Goal: Find contact information: Find contact information

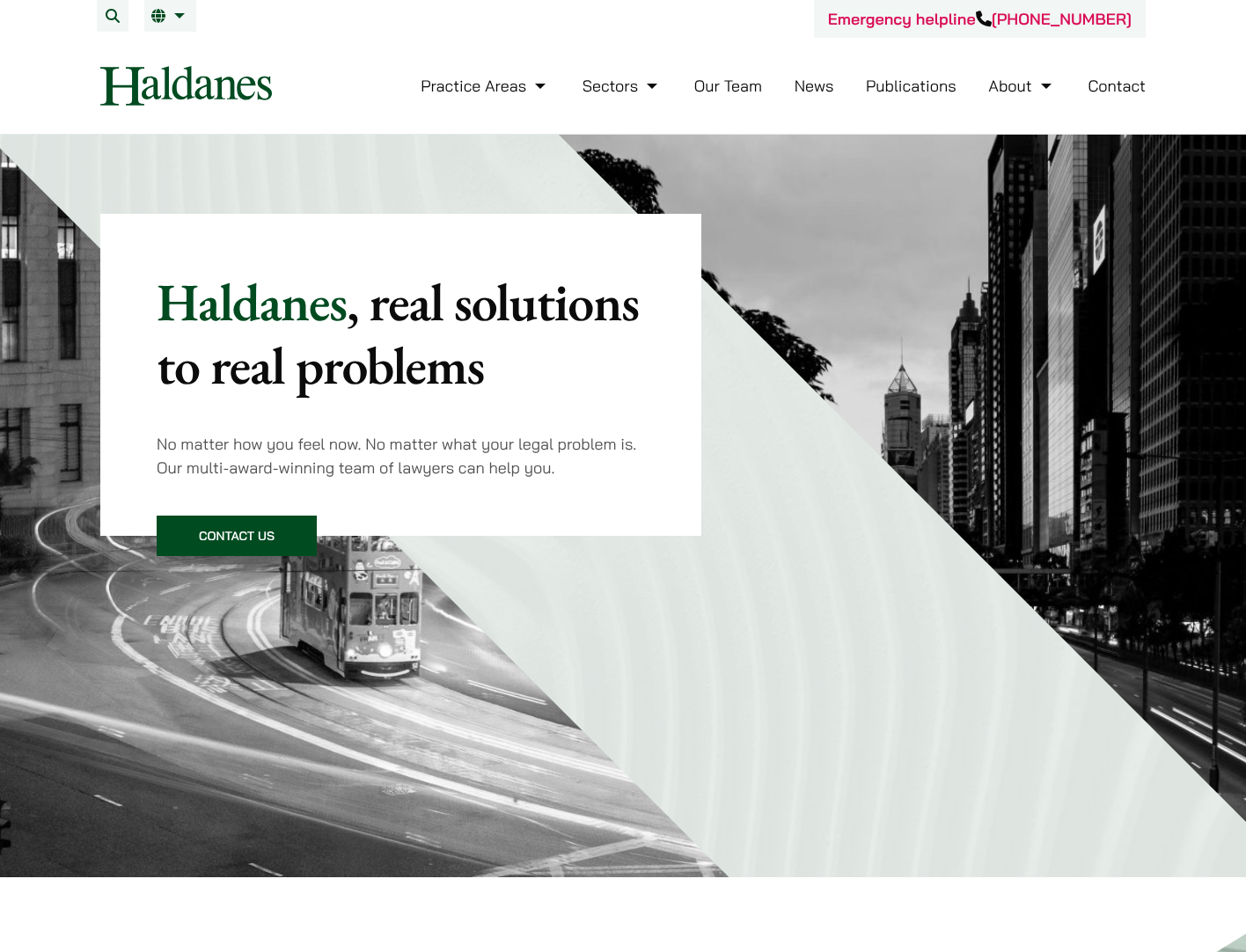
click at [722, 83] on link "Our Team" at bounding box center [728, 85] width 68 height 20
click at [721, 88] on link "Our Team" at bounding box center [728, 85] width 68 height 20
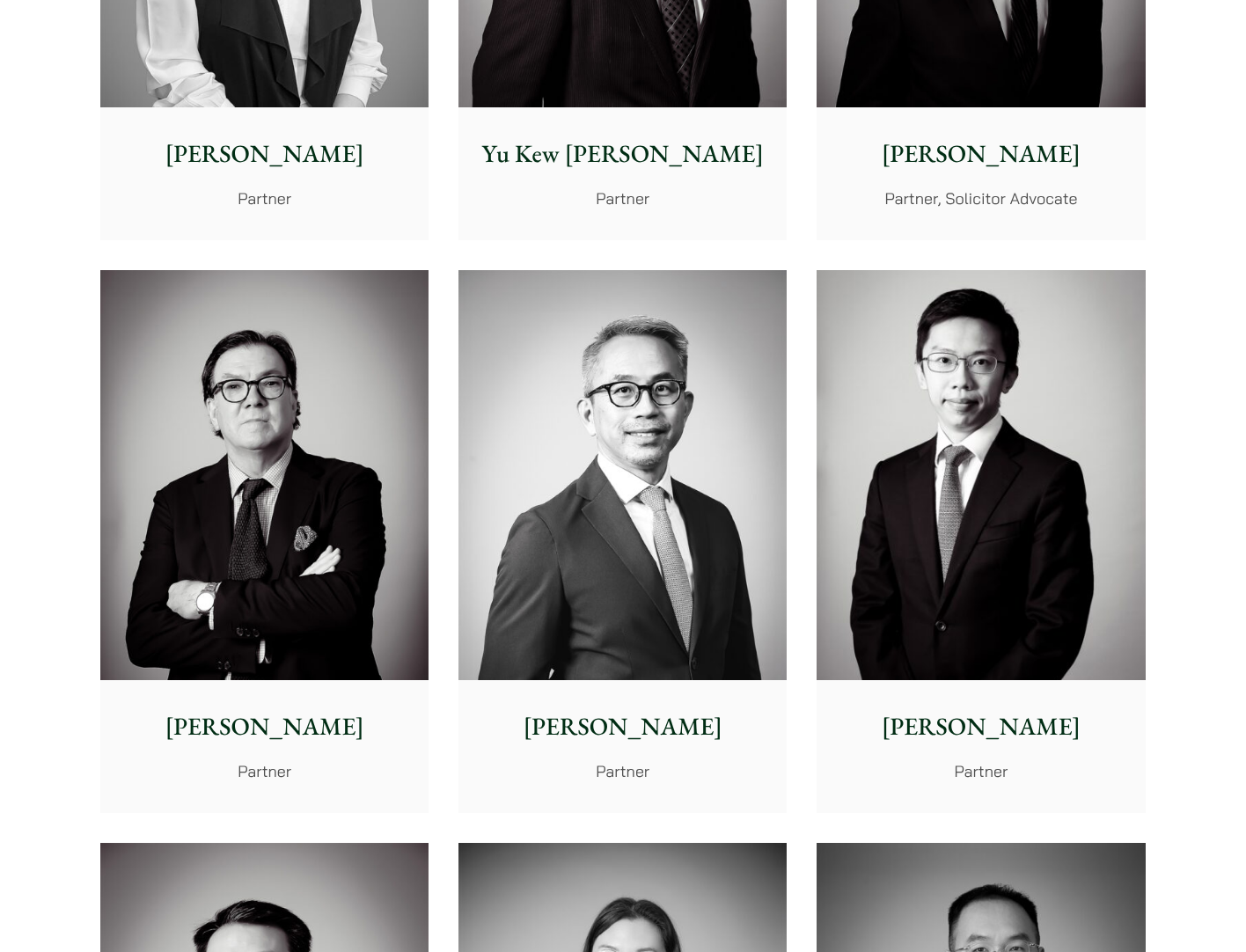
scroll to position [1760, 0]
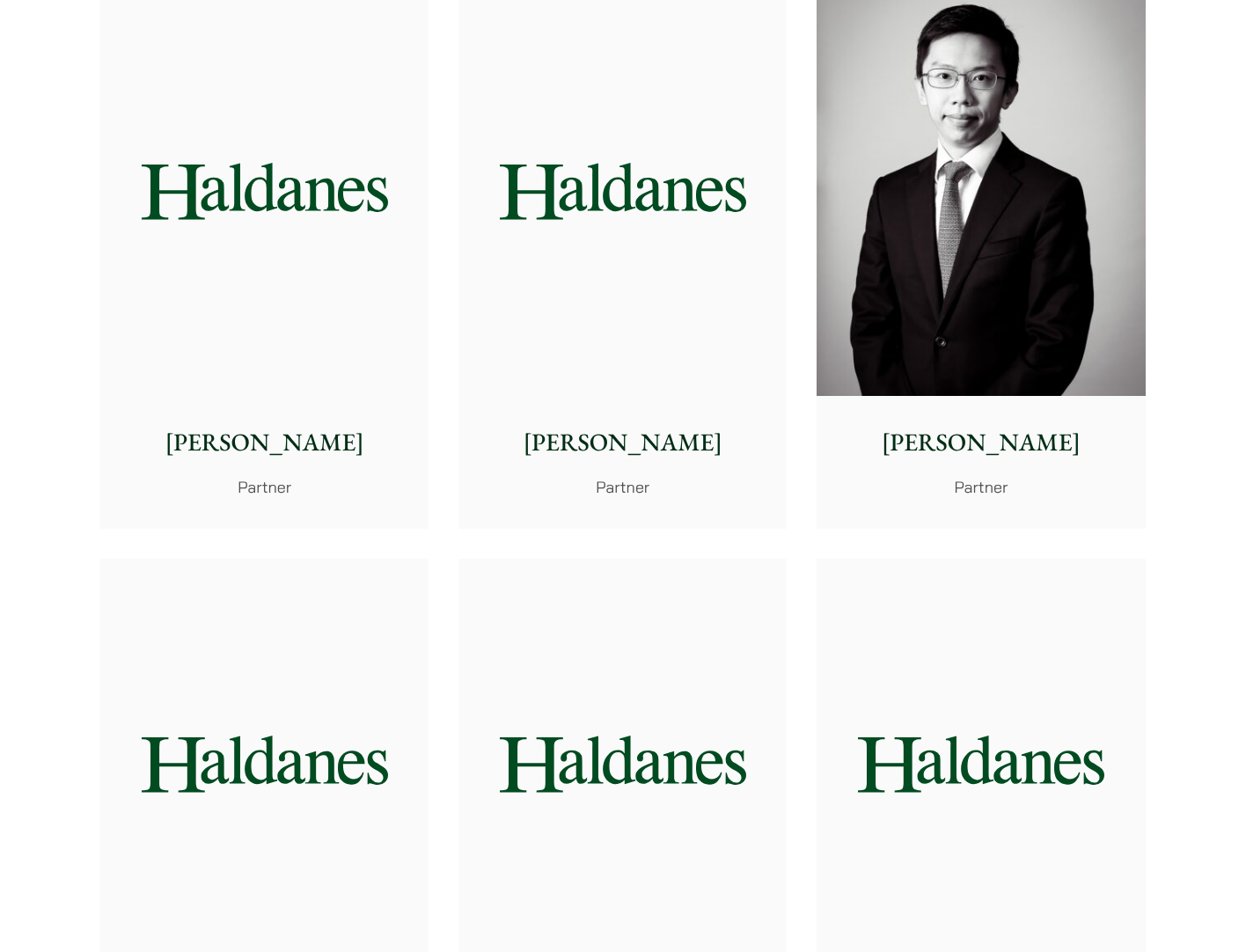
scroll to position [2375, 0]
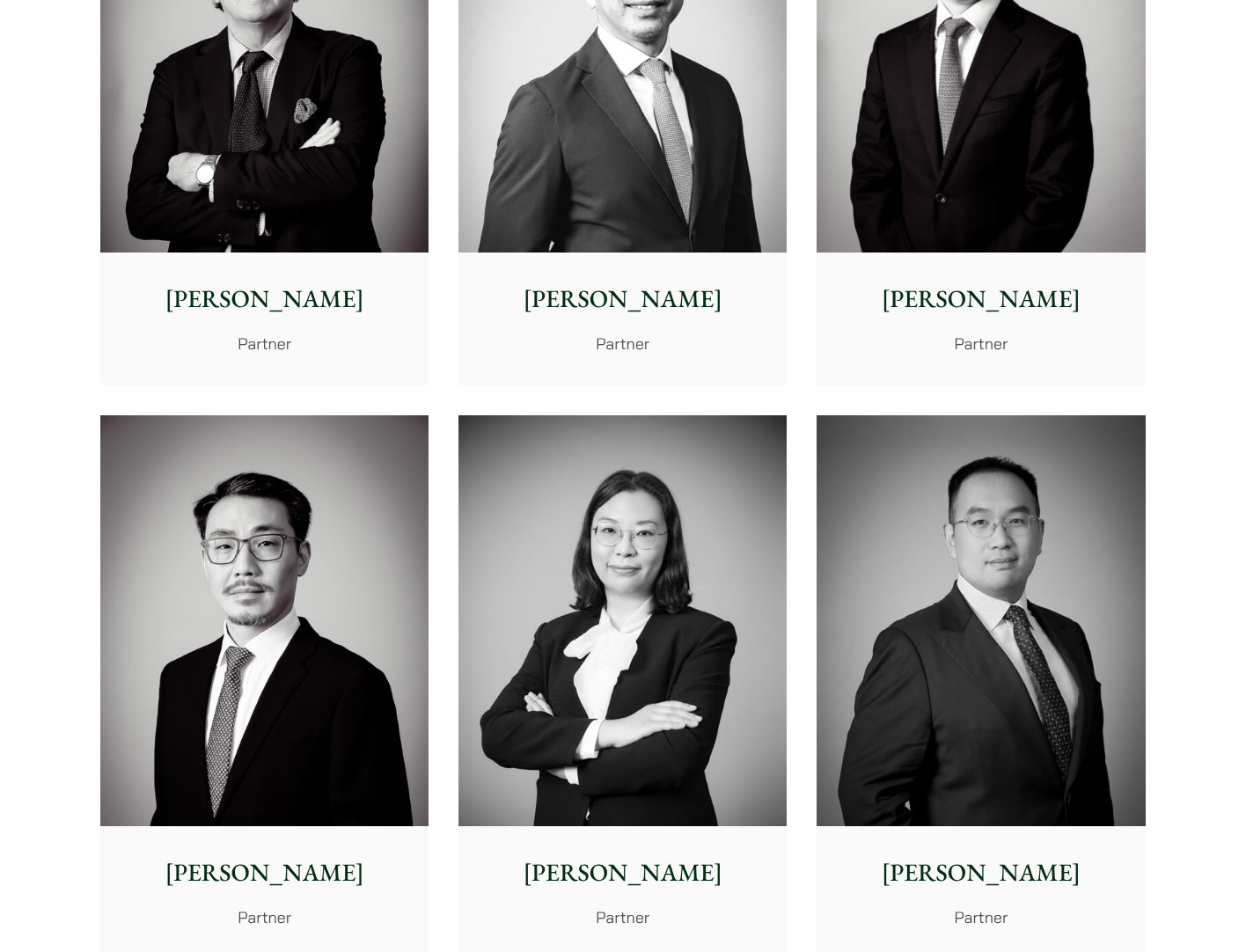
click at [257, 172] on img at bounding box center [265, 47] width 329 height 411
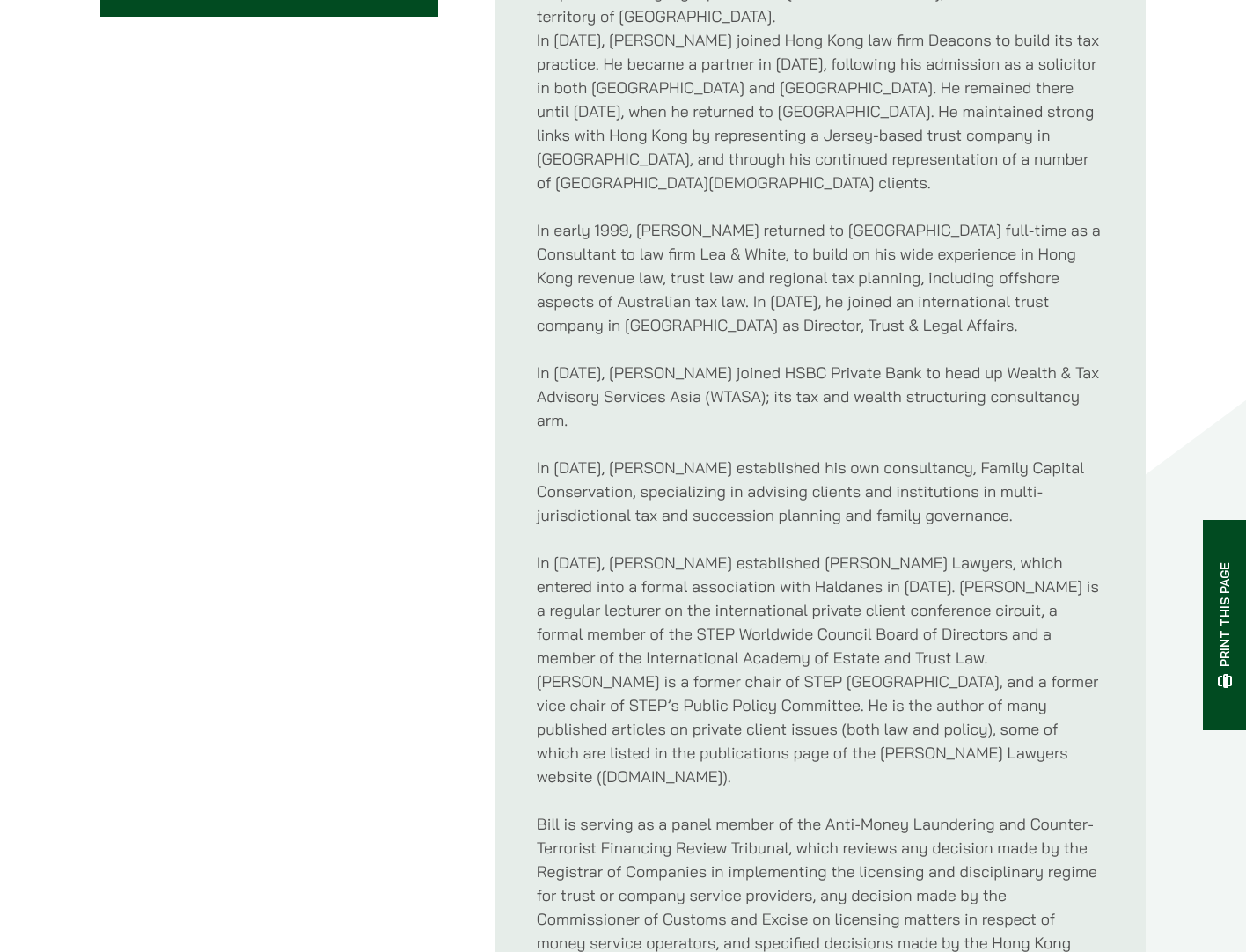
scroll to position [967, 0]
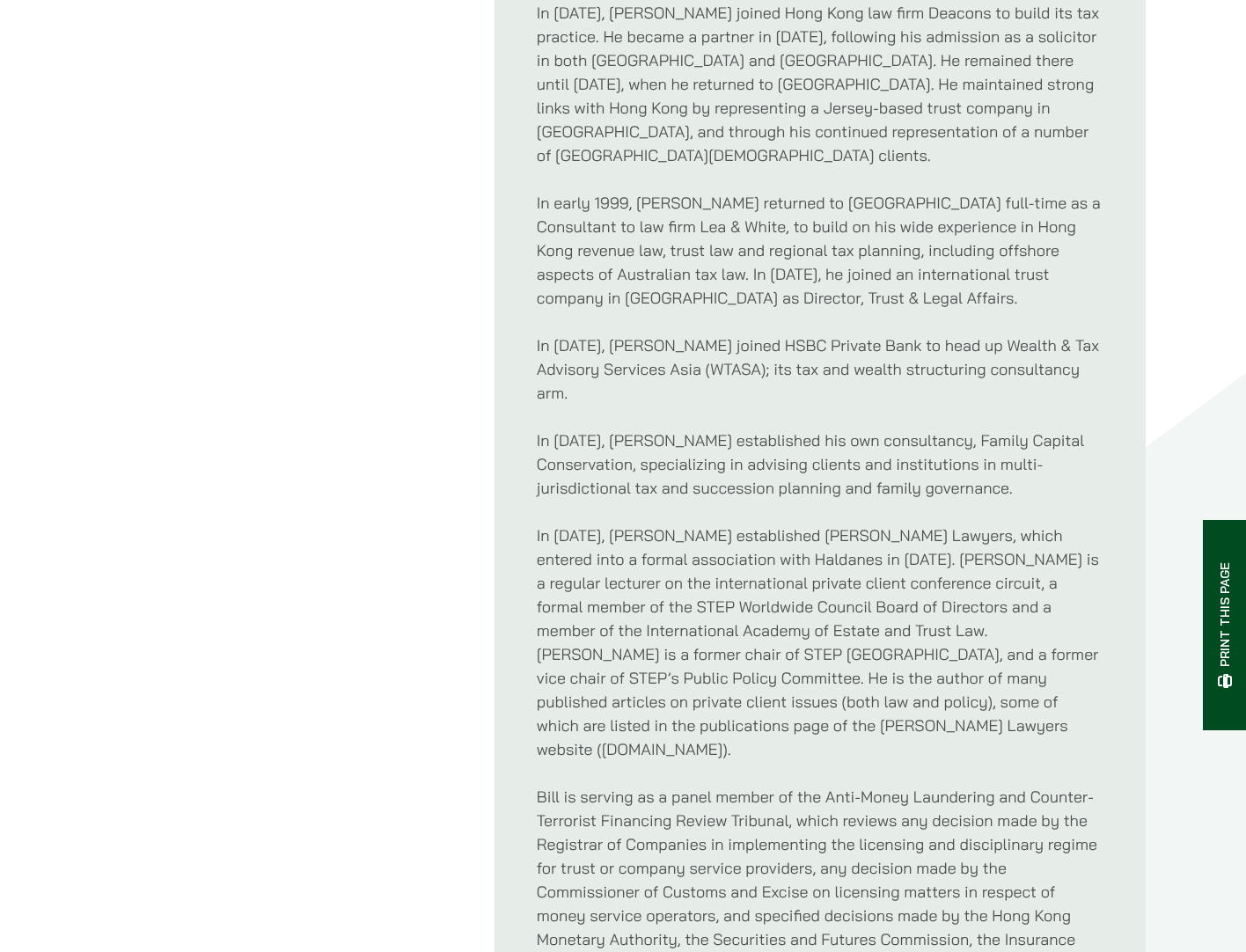
click at [545, 685] on p "In February 2016, Bill established Ahern Lawyers, which entered into a formal a…" at bounding box center [819, 643] width 566 height 238
drag, startPoint x: 545, startPoint y: 685, endPoint x: 697, endPoint y: 673, distance: 152.5
click at [697, 673] on p "In February 2016, Bill established Ahern Lawyers, which entered into a formal a…" at bounding box center [819, 643] width 566 height 238
copy p "www.ahernlawyers.hk)"
